Goal: Navigation & Orientation: Find specific page/section

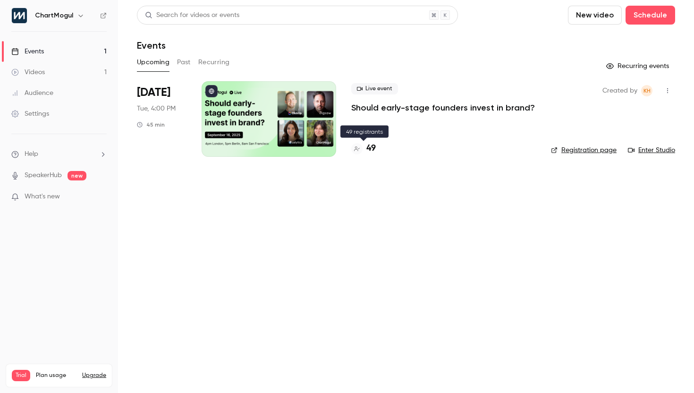
click at [369, 149] on h4 "49" at bounding box center [370, 148] width 9 height 13
